Goal: Check status: Check status

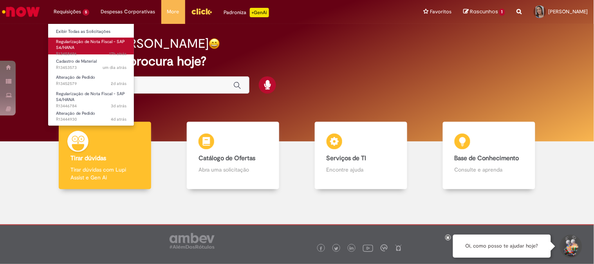
click at [66, 47] on span "Regularização de Nota Fiscal - SAP S4/HANA" at bounding box center [90, 45] width 69 height 12
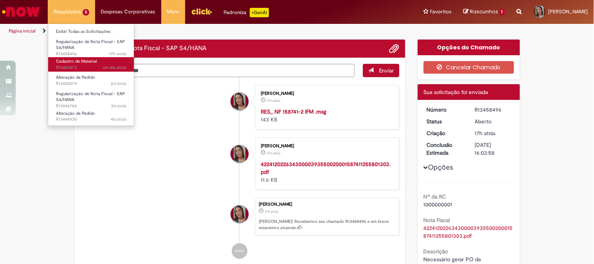
click at [67, 65] on span "um dia atrás um dia atrás R13453573" at bounding box center [91, 68] width 71 height 6
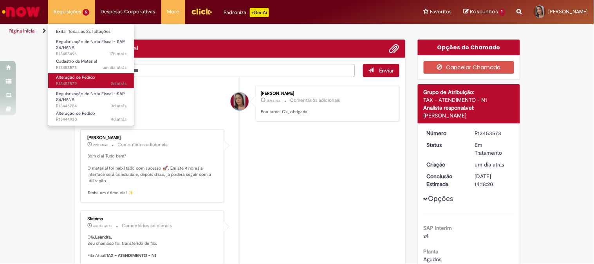
click at [74, 76] on span "Alteração de Pedido" at bounding box center [75, 77] width 39 height 6
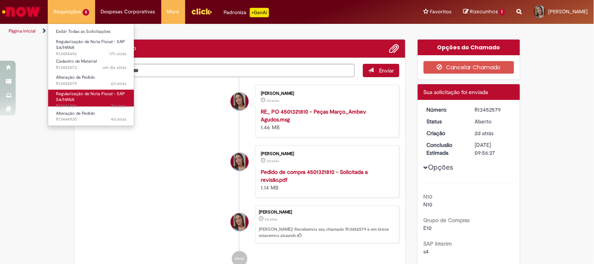
click at [86, 94] on span "Regularização de Nota Fiscal - SAP S4/HANA" at bounding box center [90, 97] width 69 height 12
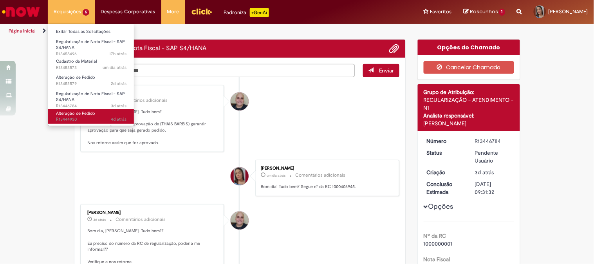
click at [102, 121] on span "4d atrás 4 dias atrás R13444930" at bounding box center [91, 119] width 71 height 6
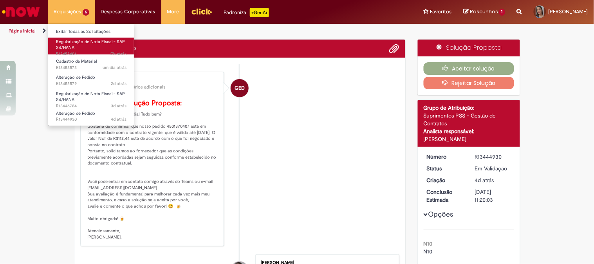
click at [79, 42] on span "Regularização de Nota Fiscal - SAP S4/HANA" at bounding box center [90, 45] width 69 height 12
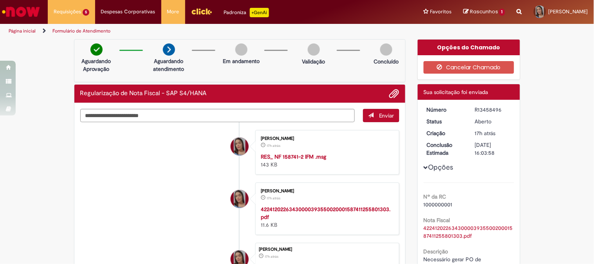
click at [17, 14] on img "Ir para a Homepage" at bounding box center [21, 12] width 40 height 16
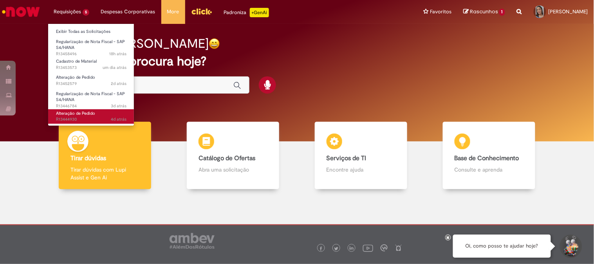
click at [74, 115] on span "Alteração de Pedido" at bounding box center [75, 113] width 39 height 6
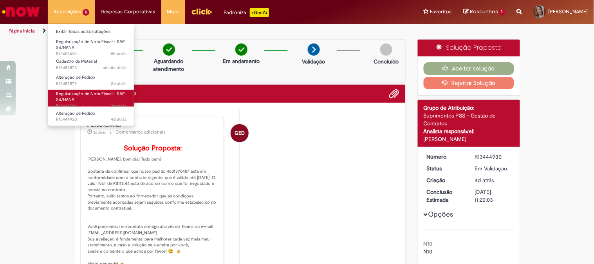
click at [77, 100] on link "Regularização de Nota Fiscal - SAP S4/HANA 3d atrás 3 dias atrás R13446784" at bounding box center [91, 98] width 86 height 17
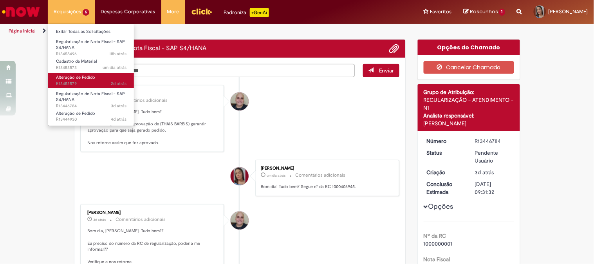
click at [80, 86] on span "2d atrás 2 dias atrás R13452579" at bounding box center [91, 84] width 71 height 6
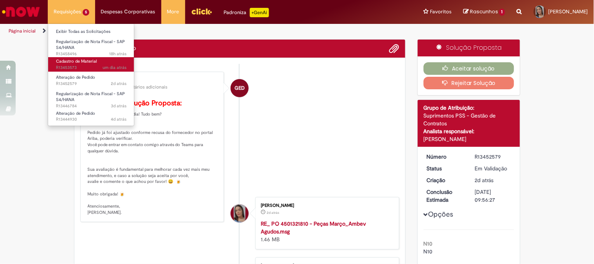
click at [76, 63] on span "Cadastro de Material" at bounding box center [76, 61] width 41 height 6
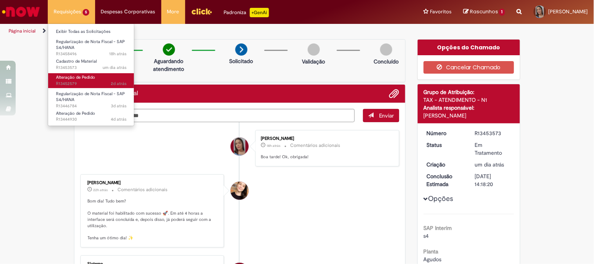
click at [69, 83] on span "2d atrás 2 dias atrás R13452579" at bounding box center [91, 84] width 71 height 6
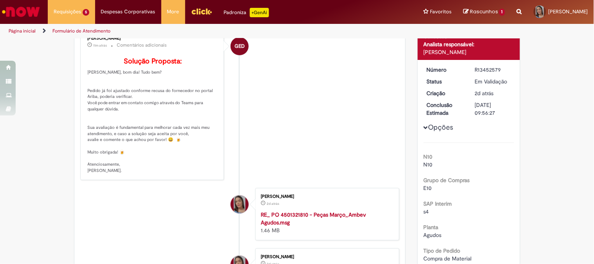
scroll to position [43, 0]
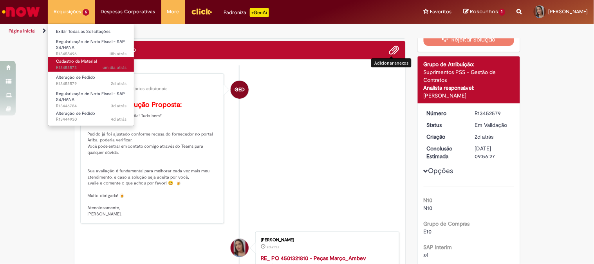
click at [75, 61] on span "Cadastro de Material" at bounding box center [76, 61] width 41 height 6
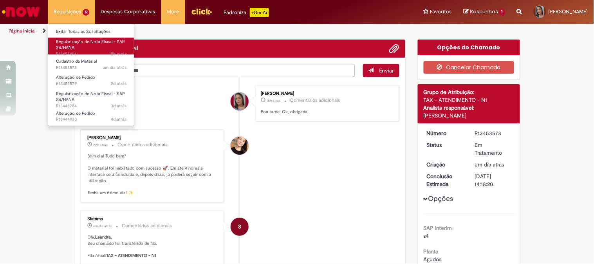
click at [79, 45] on link "Regularização de Nota Fiscal - SAP S4/HANA 18h atrás 18 horas atrás R13458496" at bounding box center [91, 46] width 86 height 17
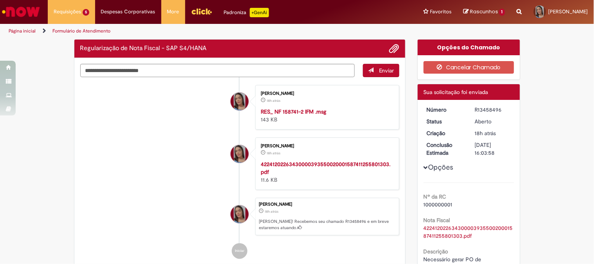
click at [8, 6] on img "Ir para a Homepage" at bounding box center [21, 12] width 40 height 16
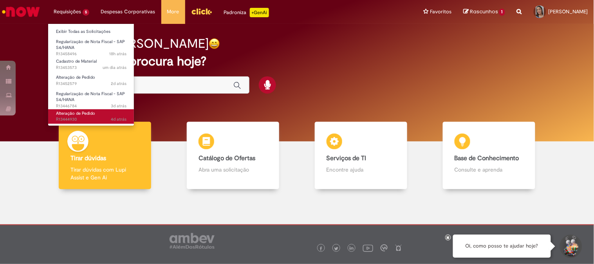
click at [84, 117] on span "4d atrás 4 dias atrás R13444930" at bounding box center [91, 119] width 71 height 6
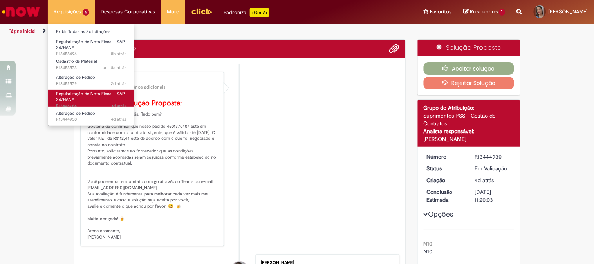
click at [80, 96] on span "Regularização de Nota Fiscal - SAP S4/HANA" at bounding box center [90, 97] width 69 height 12
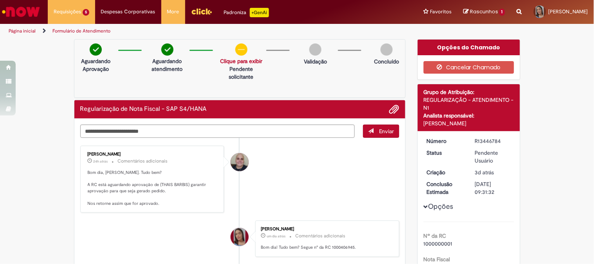
scroll to position [87, 0]
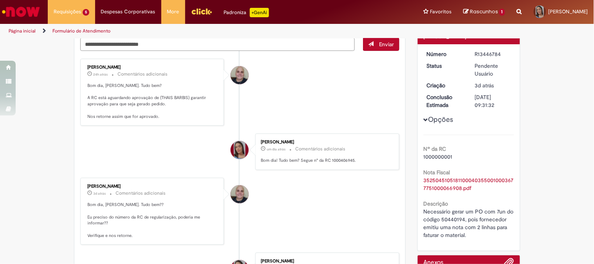
click at [335, 159] on p "Bom dia! Tudo bem? Segue n° da RC 1000406945." at bounding box center [326, 160] width 130 height 6
copy p "1000406945"
click at [215, 42] on textarea "Digite sua mensagem aqui..." at bounding box center [217, 44] width 275 height 13
type textarea "*"
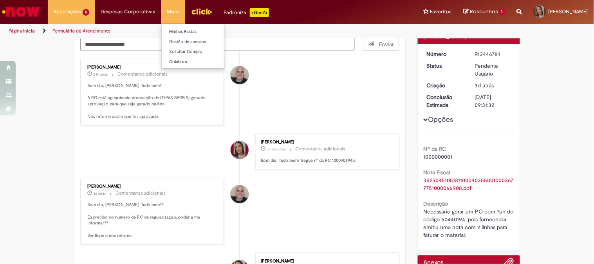
type textarea "**********"
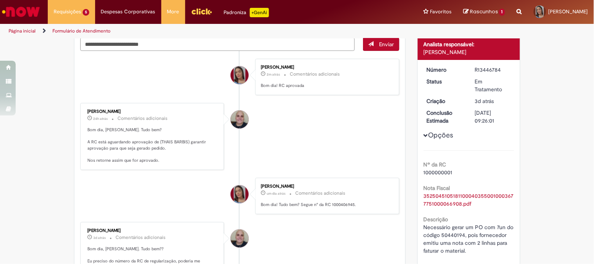
scroll to position [0, 0]
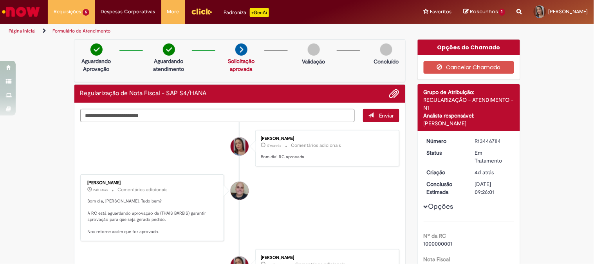
click at [198, 9] on img "Menu Cabeçalho" at bounding box center [201, 11] width 21 height 12
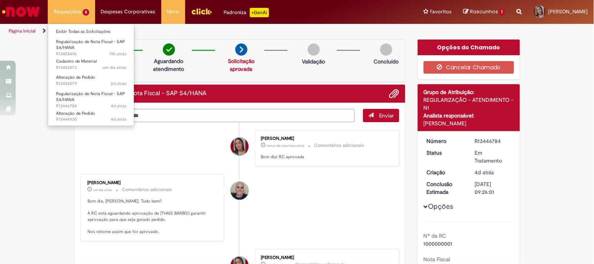
click at [85, 108] on li "Alteração de Pedido 4d atrás 4 dias atrás R13444930" at bounding box center [91, 116] width 86 height 18
click at [87, 115] on span "Alteração de Pedido" at bounding box center [75, 113] width 39 height 6
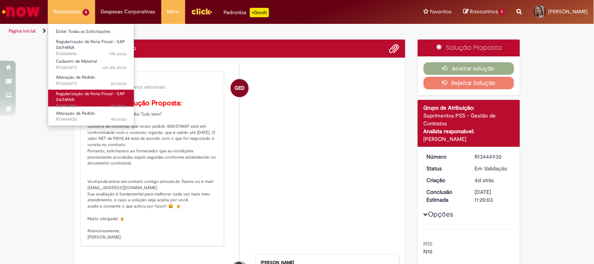
click at [75, 102] on link "Regularização de Nota Fiscal - SAP S4/HANA 4d atrás 4 dias atrás R13446784" at bounding box center [91, 98] width 86 height 17
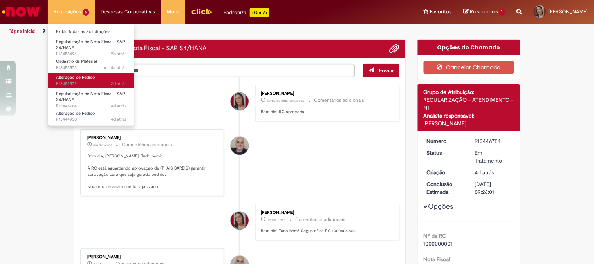
click at [79, 85] on span "2d atrás 2 dias atrás R13452579" at bounding box center [91, 84] width 71 height 6
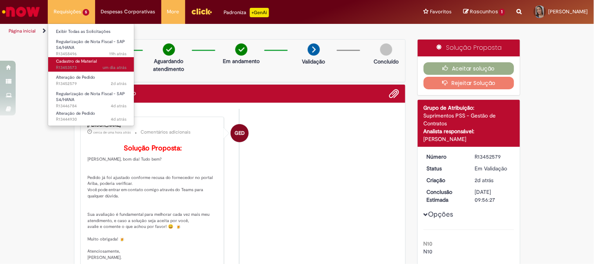
click at [79, 64] on link "Cadastro de Material um dia atrás um dia atrás R13453573" at bounding box center [91, 64] width 86 height 14
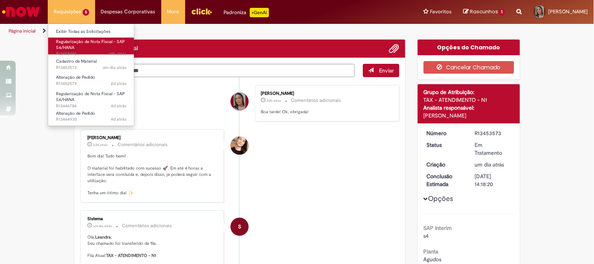
click at [75, 50] on link "Regularização de Nota Fiscal - SAP S4/HANA 19h atrás 19 horas atrás R13458496" at bounding box center [91, 46] width 86 height 17
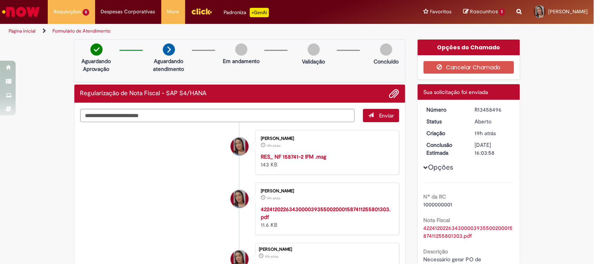
click at [3, 16] on img "Ir para a Homepage" at bounding box center [21, 12] width 40 height 16
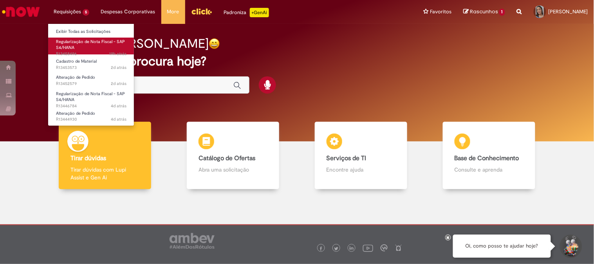
click at [87, 44] on span "Regularização de Nota Fiscal - SAP S4/HANA" at bounding box center [90, 45] width 69 height 12
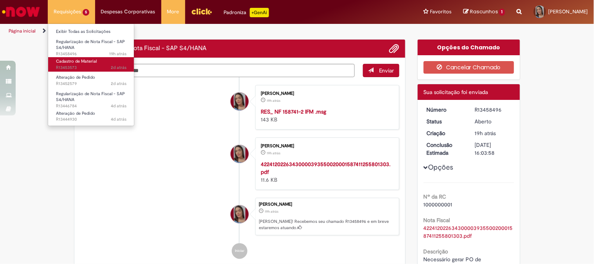
click at [80, 61] on span "Cadastro de Material" at bounding box center [76, 61] width 41 height 6
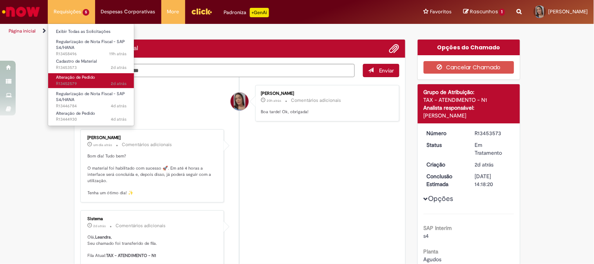
click at [89, 83] on span "2d atrás 2 dias atrás R13452579" at bounding box center [91, 84] width 71 height 6
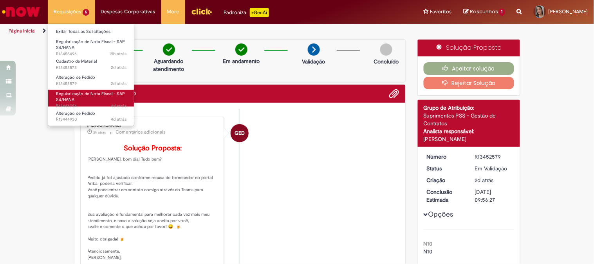
click at [73, 97] on span "Regularização de Nota Fiscal - SAP S4/HANA" at bounding box center [90, 97] width 69 height 12
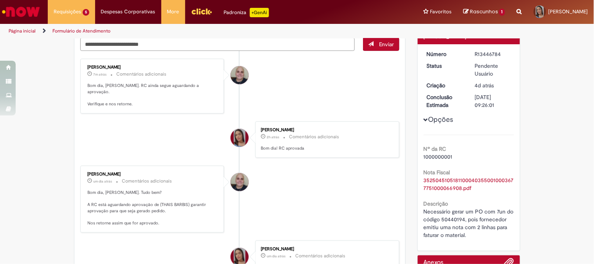
scroll to position [174, 0]
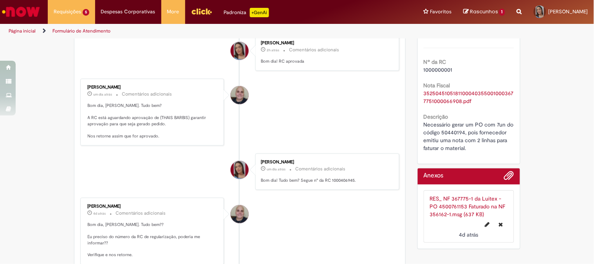
click at [334, 177] on p "Bom dia! Tudo bem? Segue n° da RC 1000406945." at bounding box center [326, 180] width 130 height 6
copy p "1000406945"
